Goal: Task Accomplishment & Management: Manage account settings

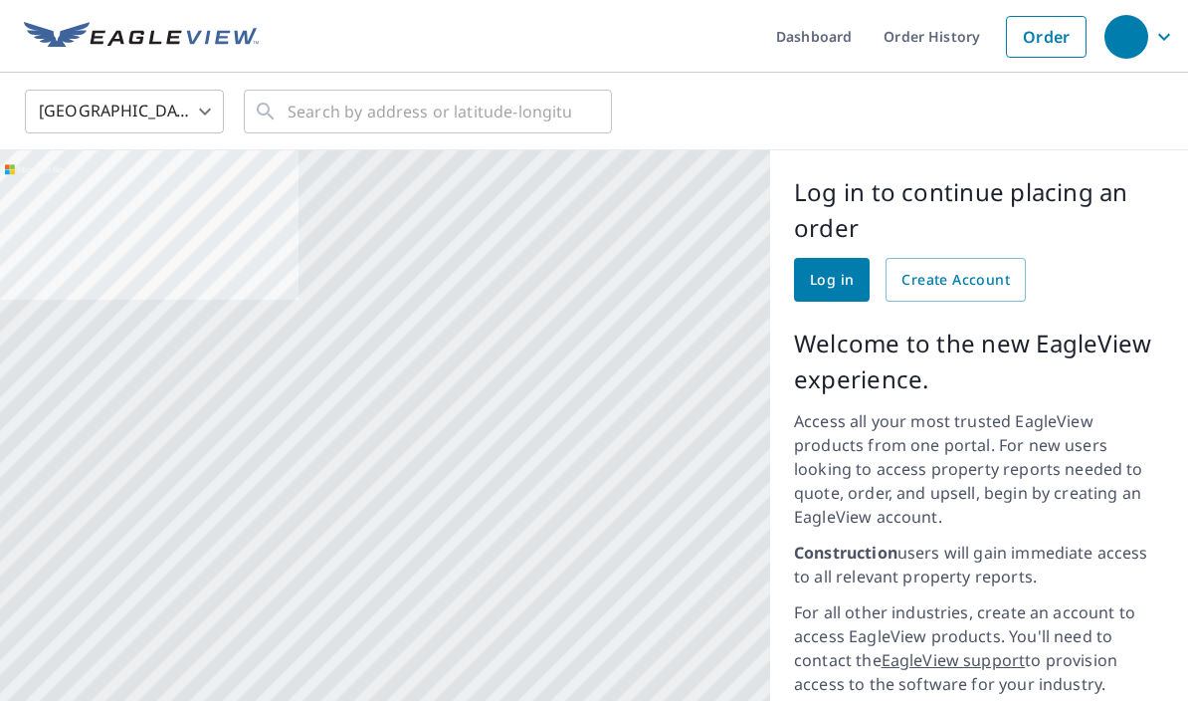
click at [811, 279] on span "Log in" at bounding box center [832, 280] width 44 height 25
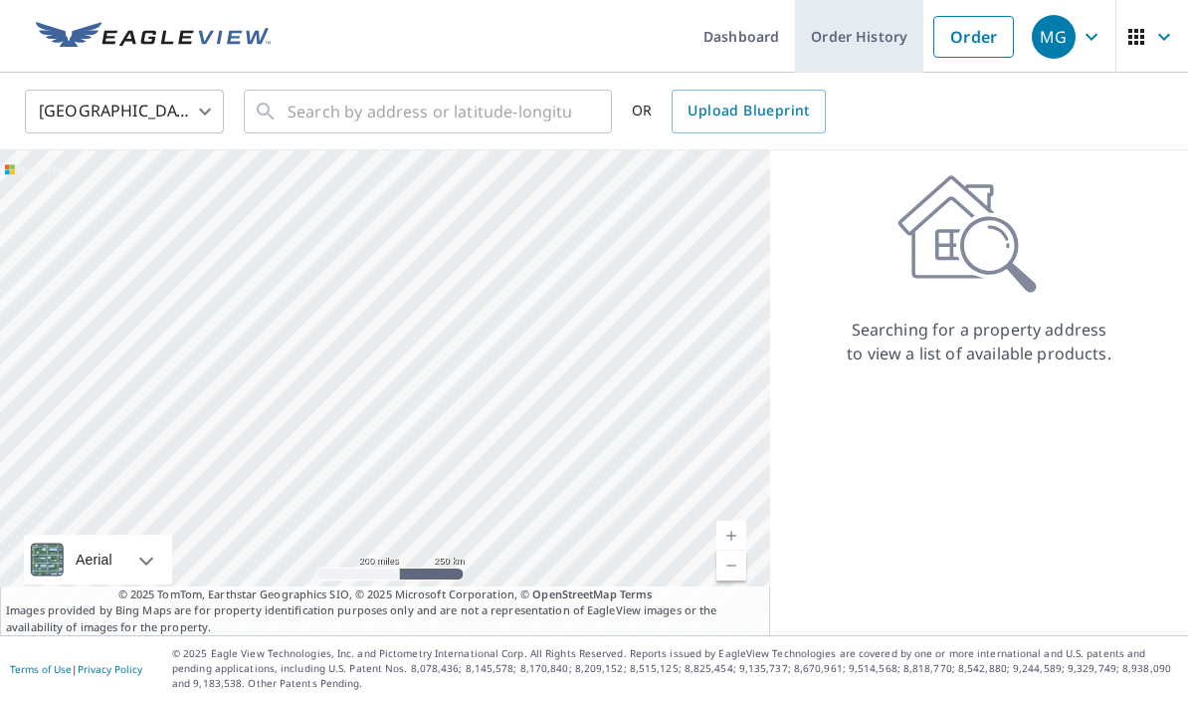
click at [869, 31] on link "Order History" at bounding box center [859, 36] width 128 height 73
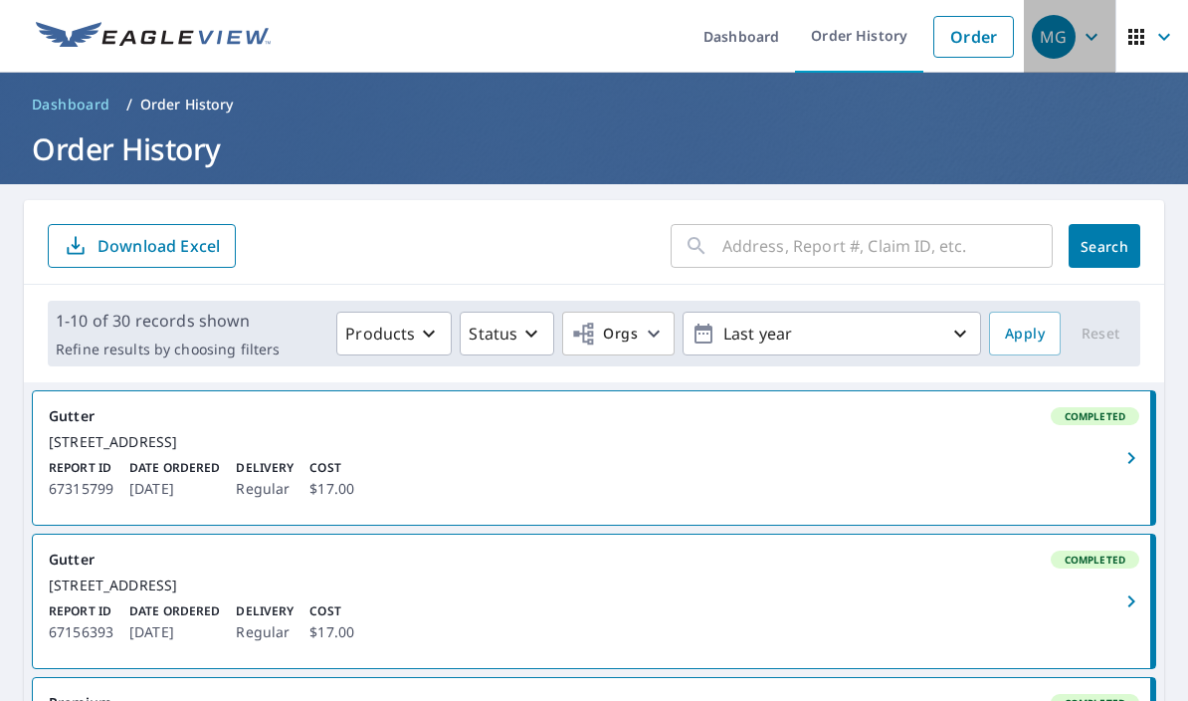
click at [1086, 31] on icon "button" at bounding box center [1092, 37] width 24 height 24
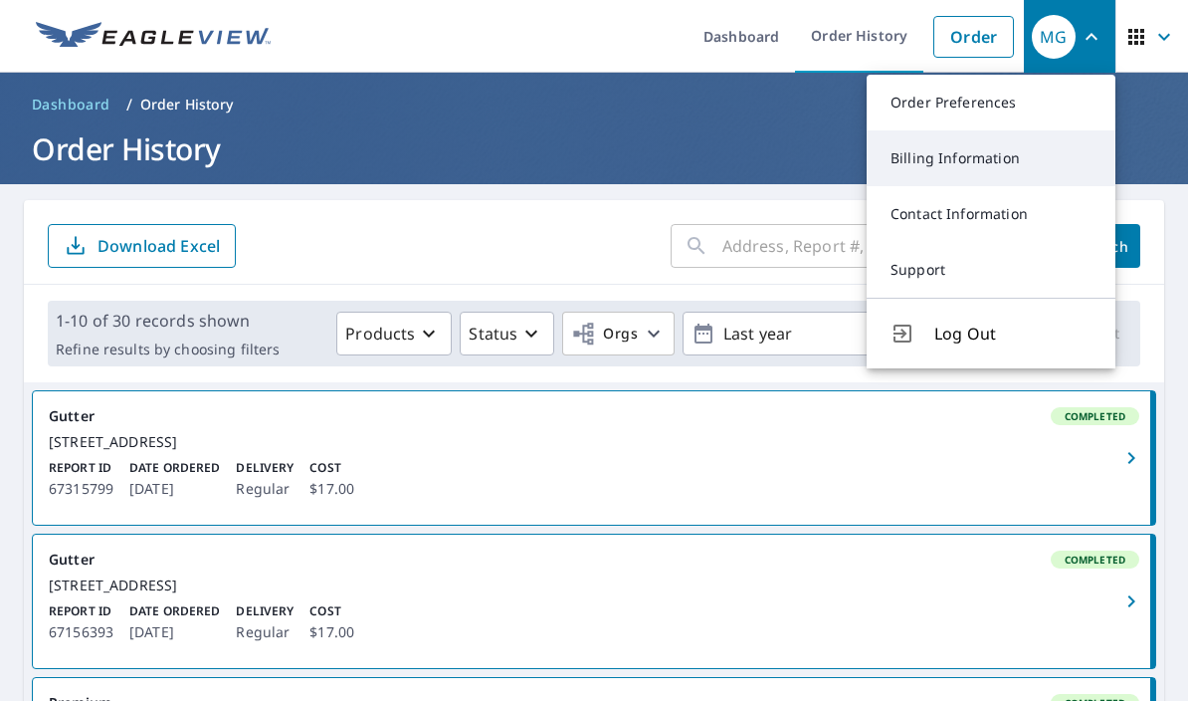
click at [1006, 161] on link "Billing Information" at bounding box center [991, 158] width 249 height 56
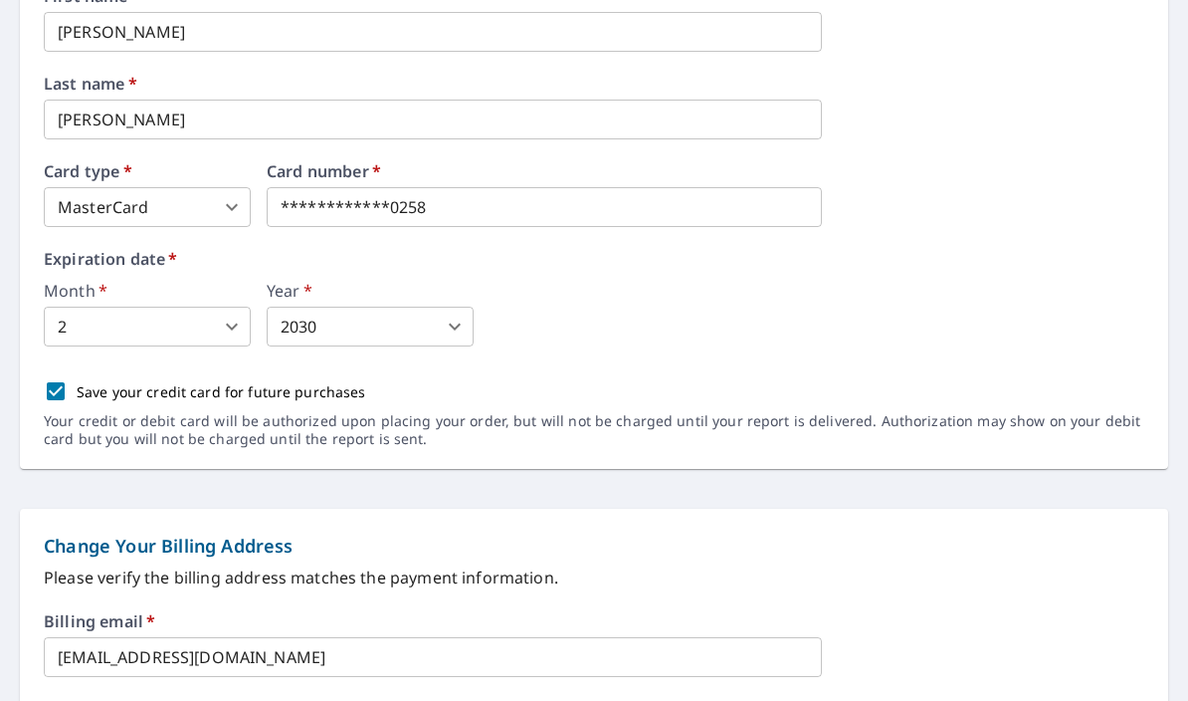
scroll to position [329, 0]
